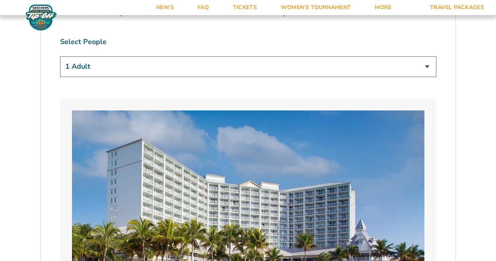
click at [427, 67] on select "1 Adult 2 Adults 3 Adults 4 Adults 2 Adults + 1 Child 2 Adults + 2 Children 2 A…" at bounding box center [248, 66] width 376 height 20
select select "3 Adults"
click at [60, 56] on select "1 Adult 2 Adults 3 Adults 4 Adults 2 Adults + 1 Child 2 Adults + 2 Children 2 A…" at bounding box center [248, 66] width 376 height 20
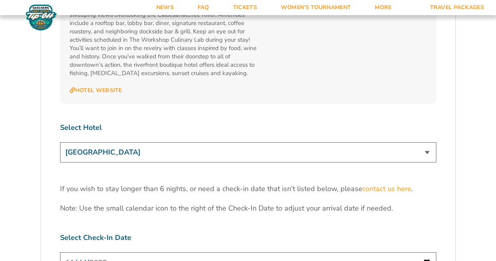
scroll to position [2400, 0]
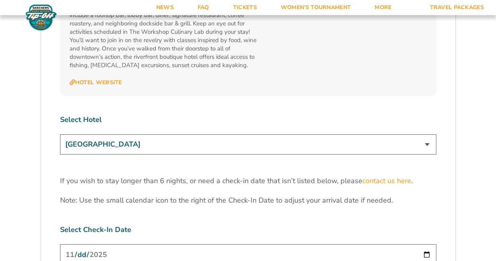
click at [217, 244] on input "[DATE]" at bounding box center [248, 254] width 376 height 21
click at [424, 244] on input "[DATE]" at bounding box center [248, 254] width 376 height 21
type input "[DATE]"
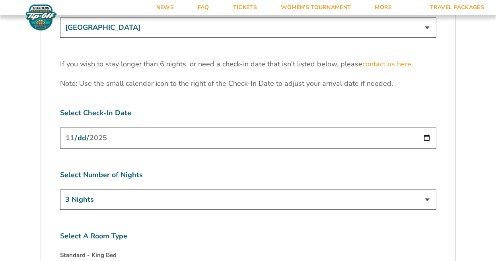
scroll to position [2543, 0]
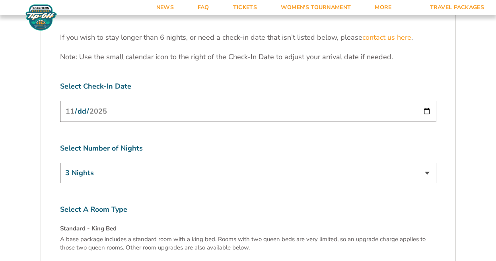
click at [427, 163] on select "3 Nights 4 Nights 5 Nights 6 Nights" at bounding box center [248, 173] width 376 height 20
select select "5 Nights"
click at [60, 163] on select "3 Nights 4 Nights 5 Nights 6 Nights" at bounding box center [248, 173] width 376 height 20
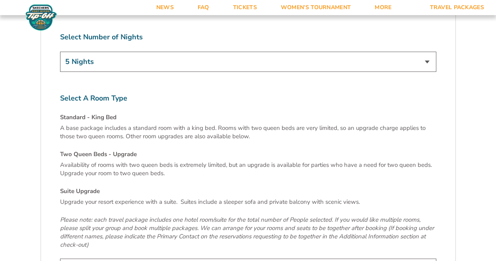
scroll to position [2684, 0]
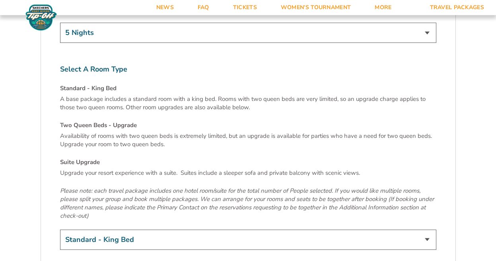
click at [429, 230] on select "Standard - King Bed Two Queen Beds - Upgrade (+$15 per night) Suite Upgrade (+$…" at bounding box center [248, 240] width 376 height 20
select select "Suite Upgrade"
click at [60, 230] on select "Standard - King Bed Two Queen Beds - Upgrade (+$15 per night) Suite Upgrade (+$…" at bounding box center [248, 240] width 376 height 20
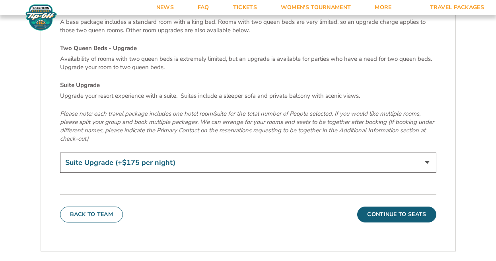
scroll to position [2774, 0]
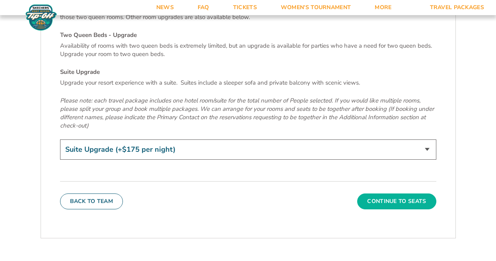
click at [395, 194] on button "Continue To Seats" at bounding box center [396, 202] width 79 height 16
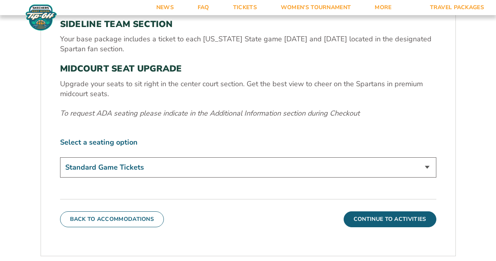
scroll to position [283, 0]
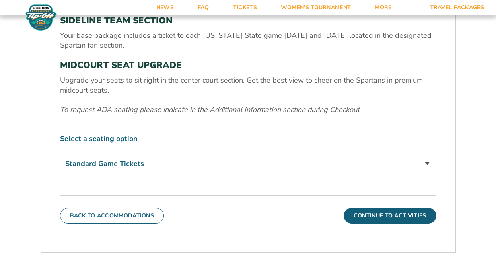
click at [426, 166] on select "Standard Game Tickets Midcourt Seat Upgrade (+$140 per person)" at bounding box center [248, 164] width 376 height 20
click at [394, 213] on button "Continue To Activities" at bounding box center [389, 216] width 93 height 16
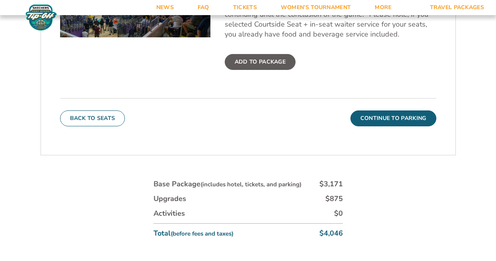
scroll to position [368, 0]
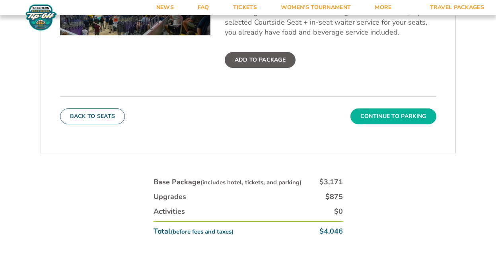
click at [382, 116] on button "Continue To Parking" at bounding box center [393, 116] width 86 height 16
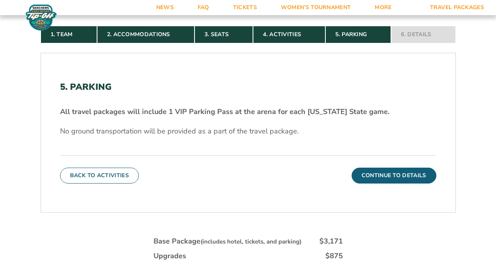
scroll to position [195, 0]
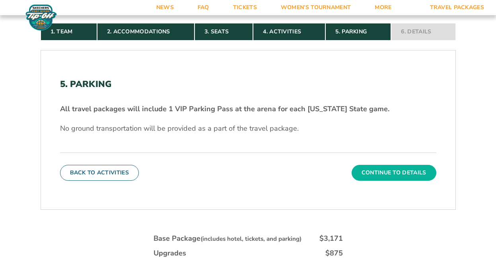
click at [377, 176] on button "Continue To Details" at bounding box center [393, 173] width 85 height 16
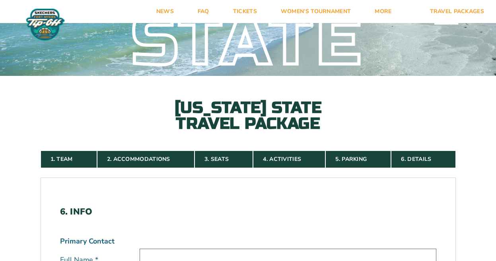
scroll to position [0, 0]
